Goal: Navigation & Orientation: Find specific page/section

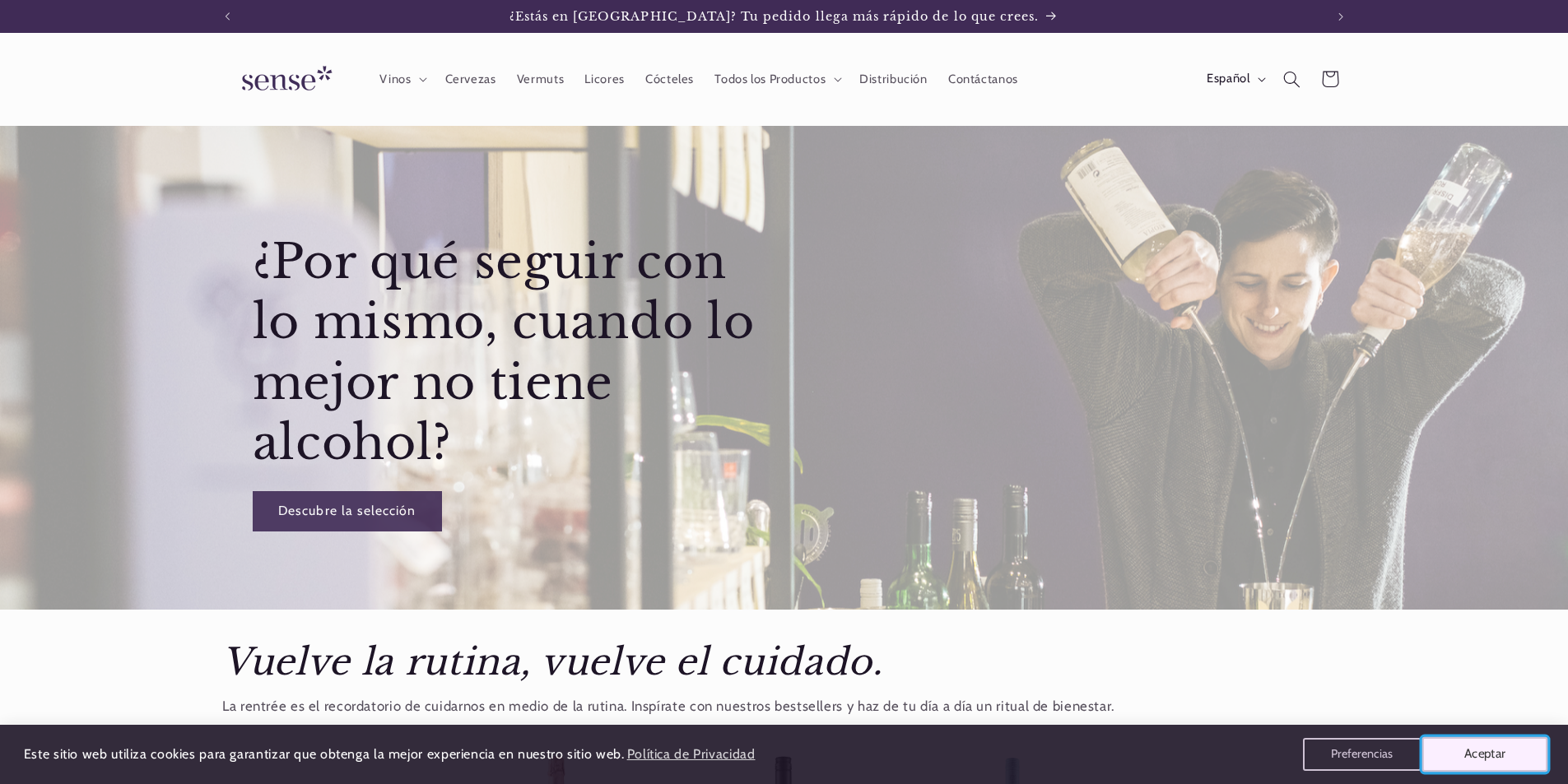
click at [1468, 765] on button "Aceptar" at bounding box center [1486, 753] width 126 height 34
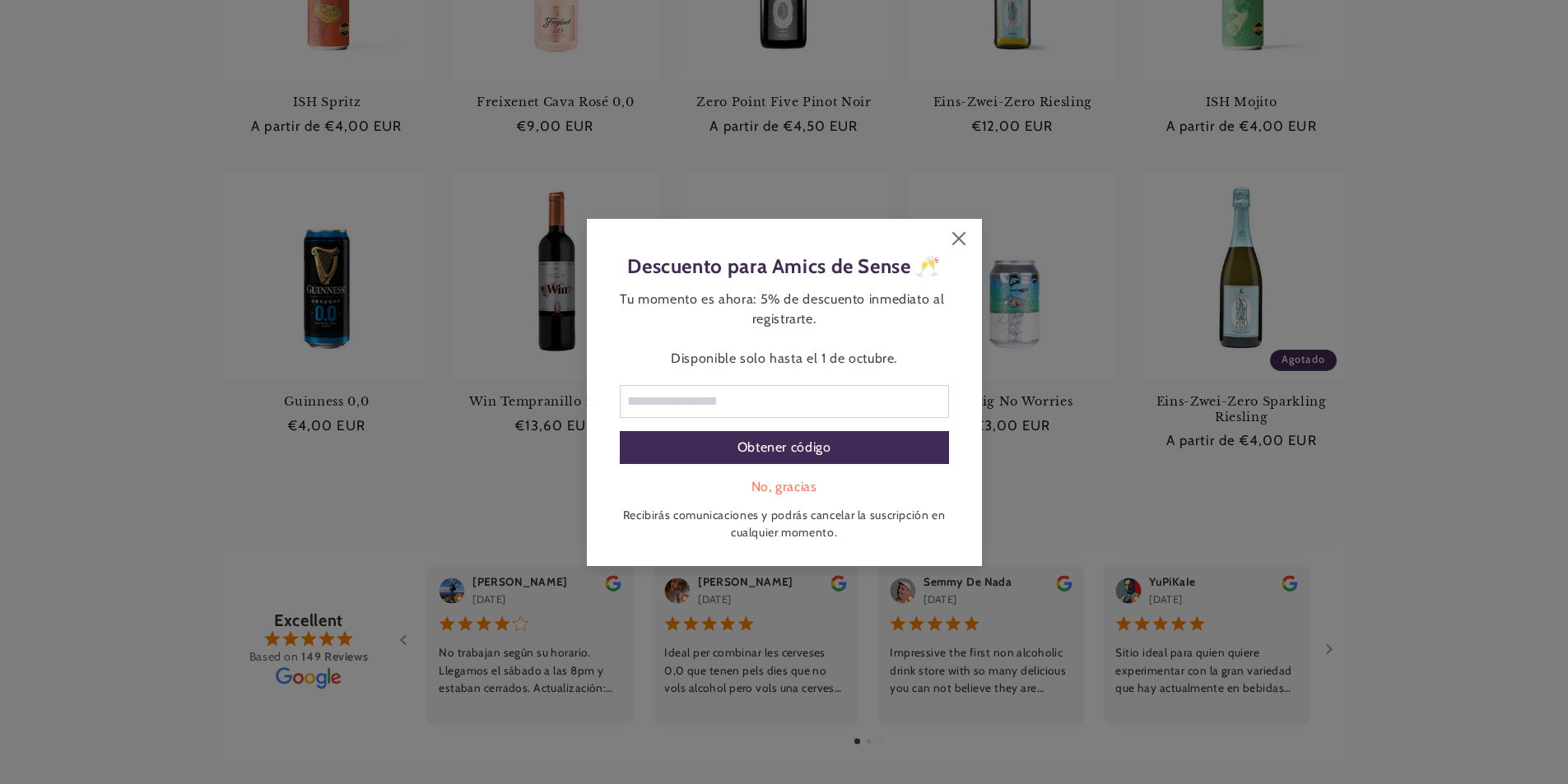
scroll to position [905, 0]
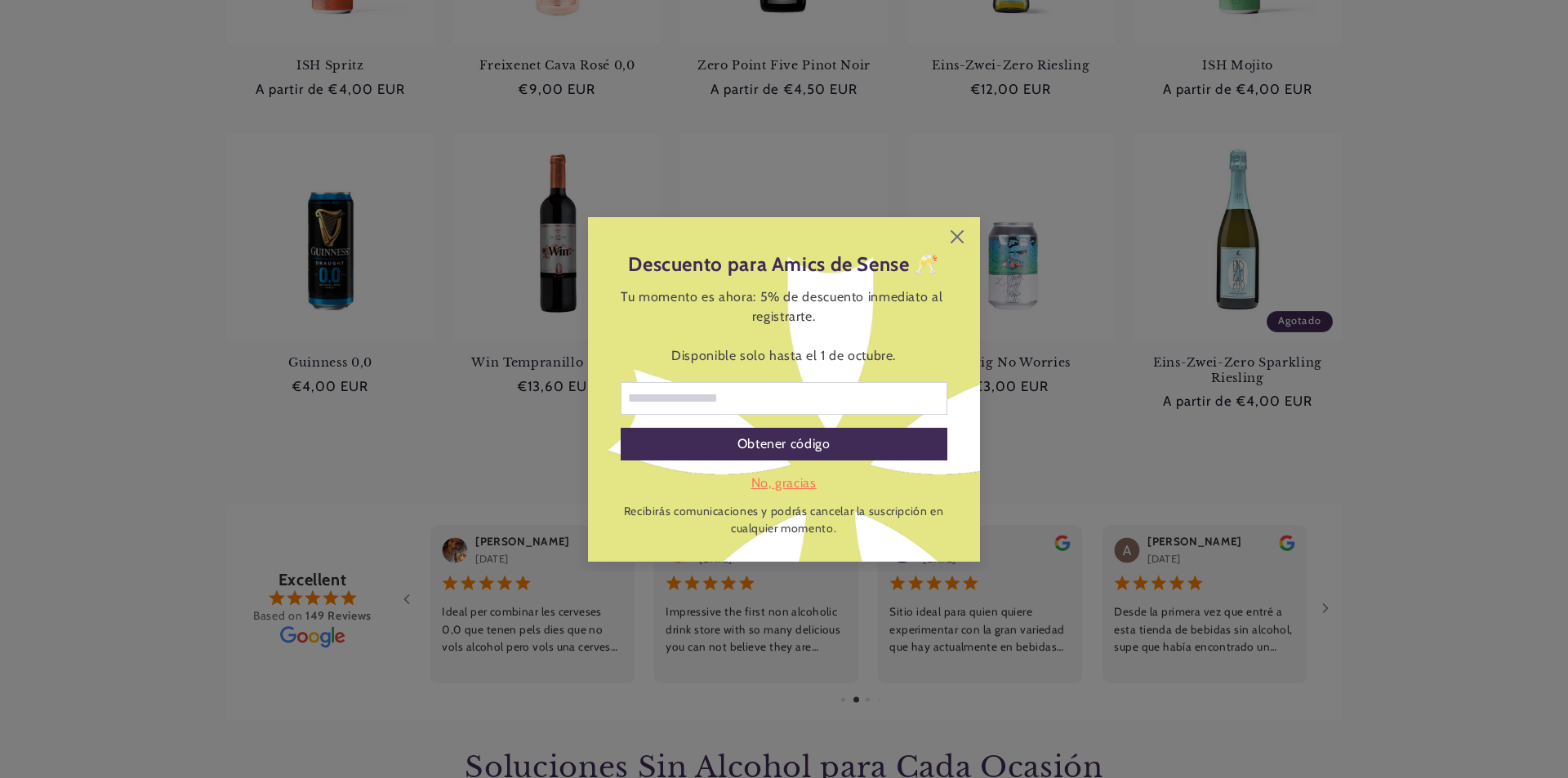
click at [815, 485] on div "No, gracias" at bounding box center [784, 483] width 327 height 19
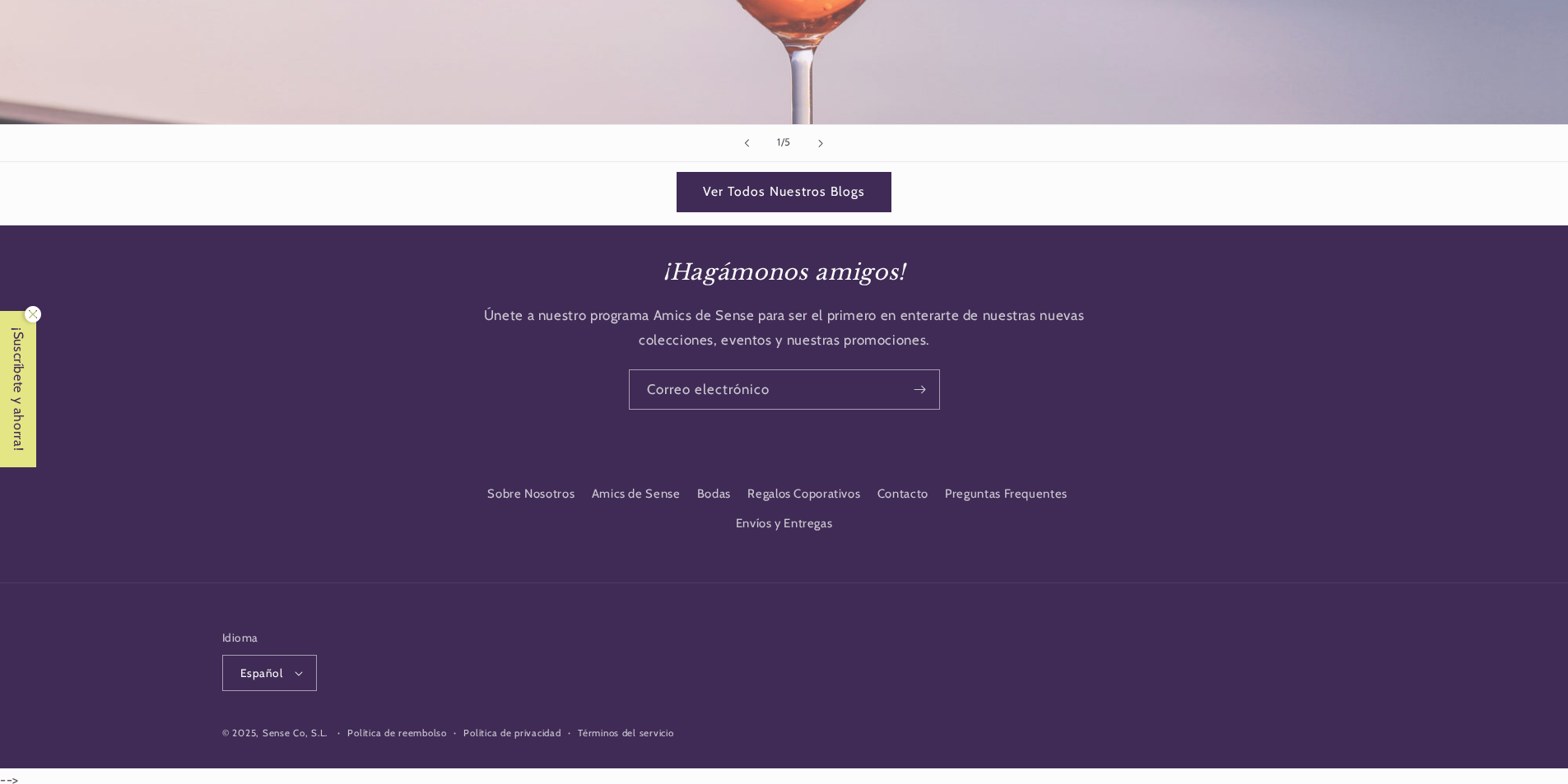
scroll to position [0, 1097]
click at [544, 484] on link "Sobre Nosotros" at bounding box center [531, 497] width 87 height 26
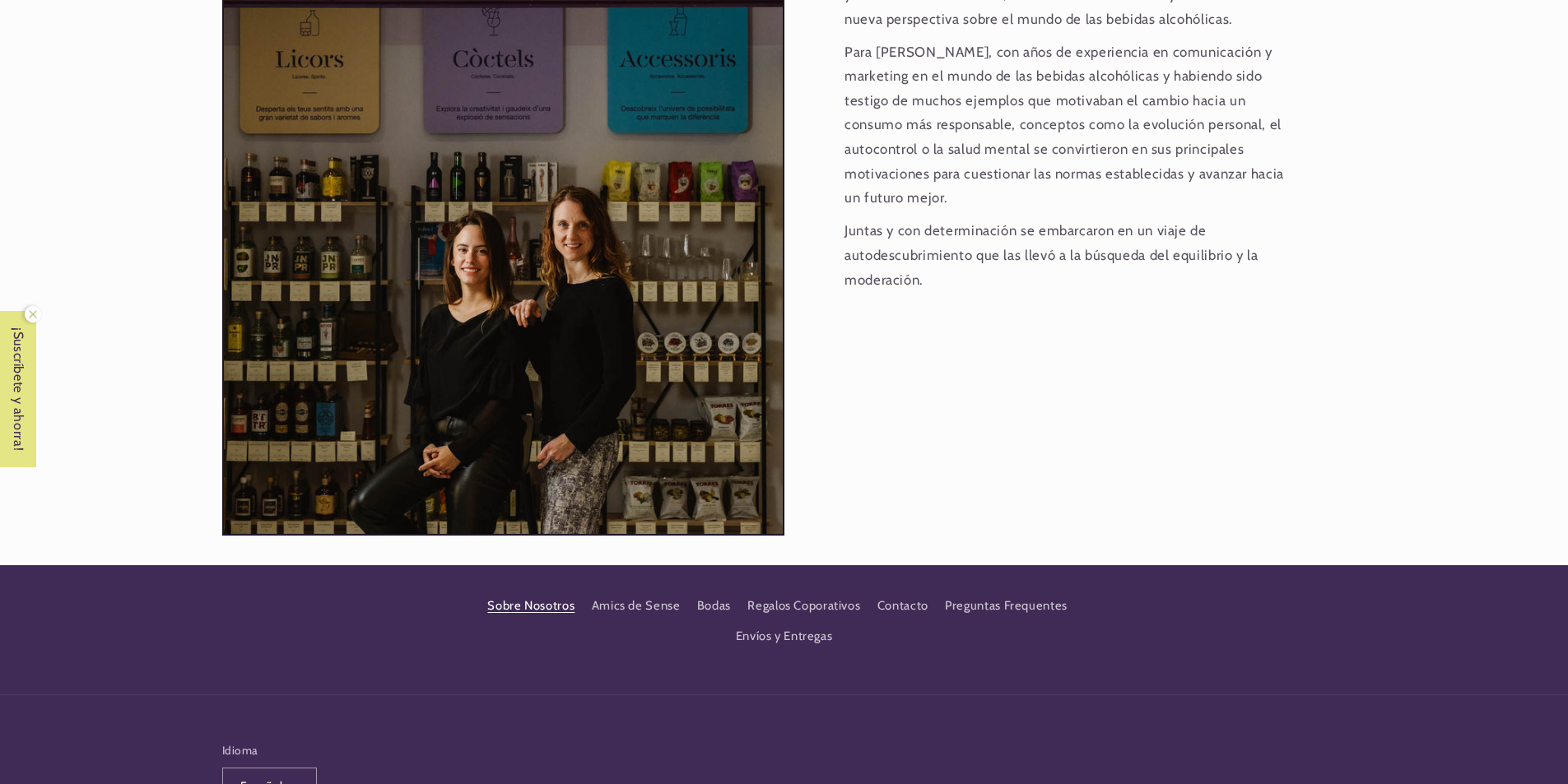
scroll to position [1638, 0]
